Goal: Find specific page/section: Find specific page/section

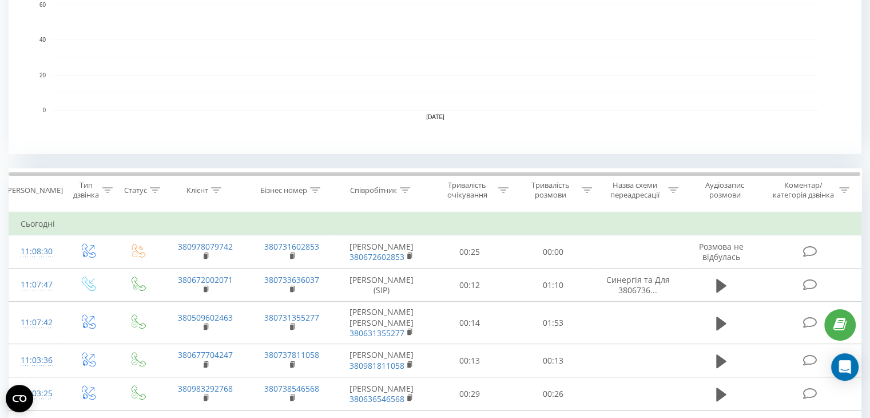
scroll to position [326, 0]
click at [390, 188] on div "Співробітник" at bounding box center [373, 190] width 47 height 10
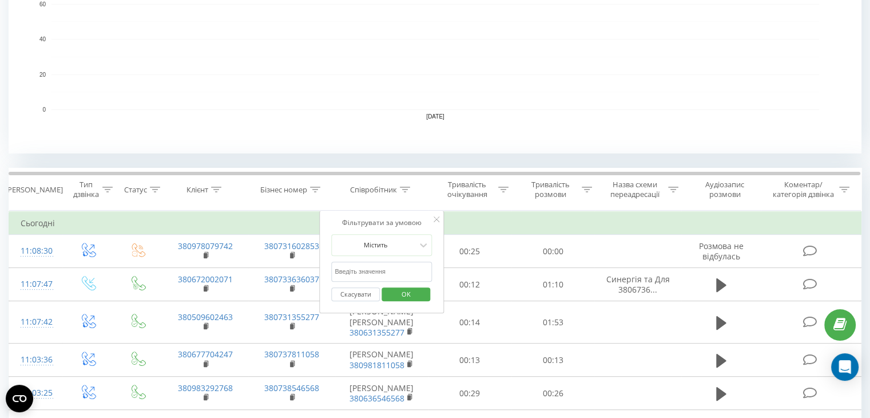
click at [370, 266] on input "text" at bounding box center [381, 272] width 101 height 20
type input "меліх"
click at [412, 299] on span "OK" at bounding box center [406, 294] width 32 height 18
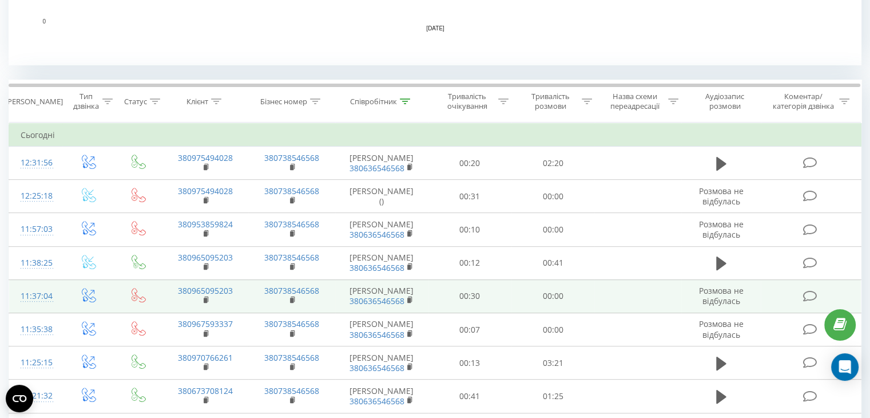
scroll to position [411, 0]
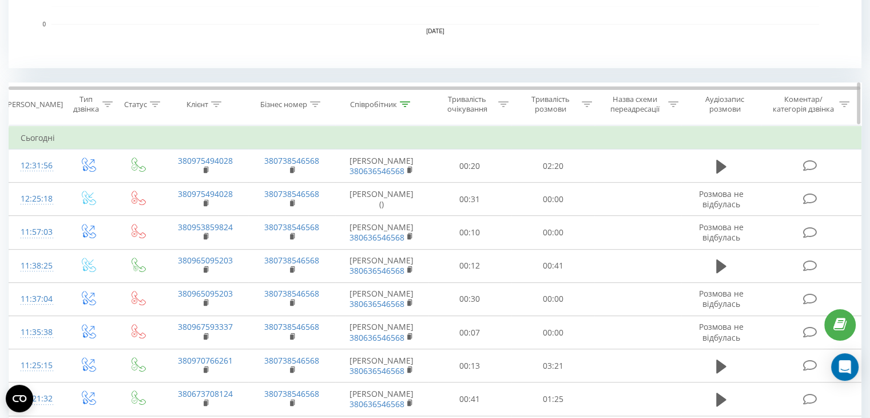
click at [399, 97] on th "Співробітник" at bounding box center [381, 104] width 93 height 42
click at [394, 102] on div "Співробітник" at bounding box center [373, 105] width 47 height 10
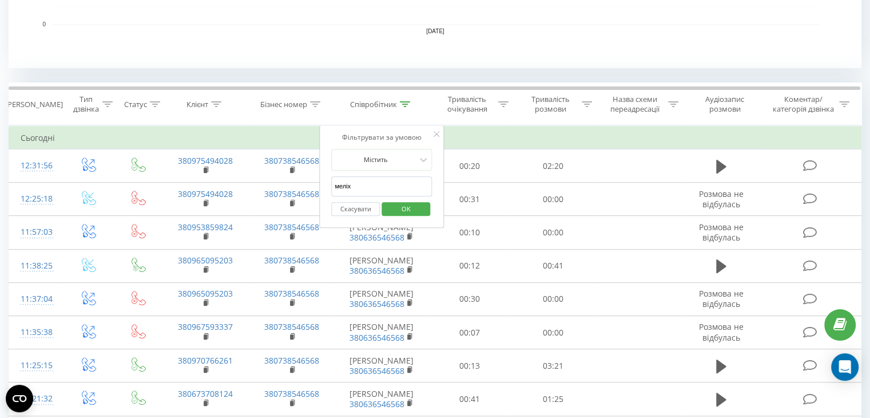
click at [365, 186] on input "меліх" at bounding box center [381, 186] width 101 height 20
click at [402, 201] on span "OK" at bounding box center [406, 209] width 32 height 18
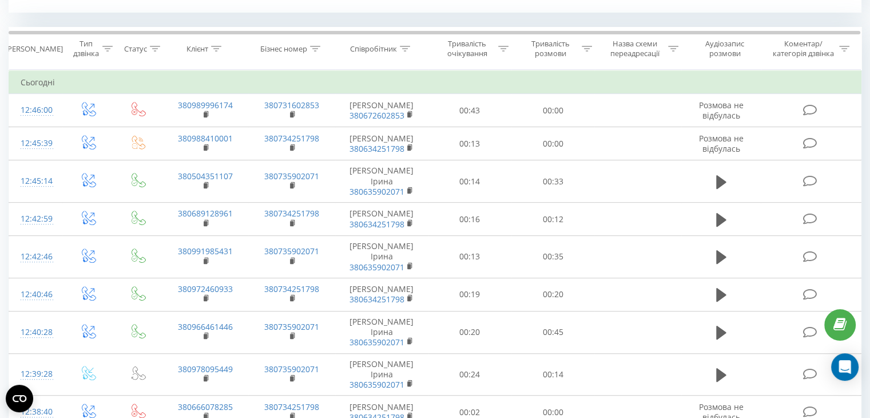
scroll to position [466, 0]
